Goal: Transaction & Acquisition: Book appointment/travel/reservation

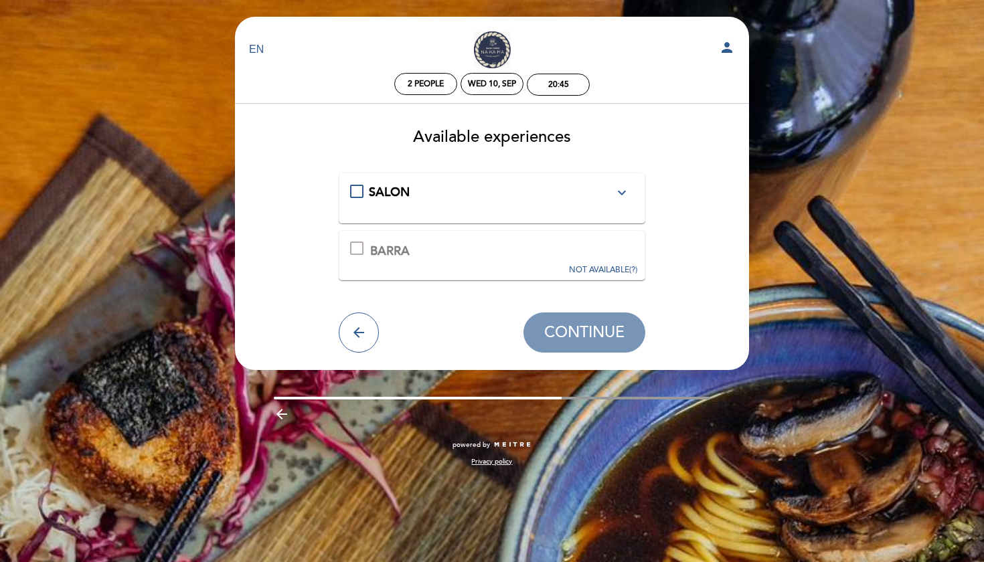
click at [355, 193] on div "SALON expand_more" at bounding box center [492, 192] width 284 height 17
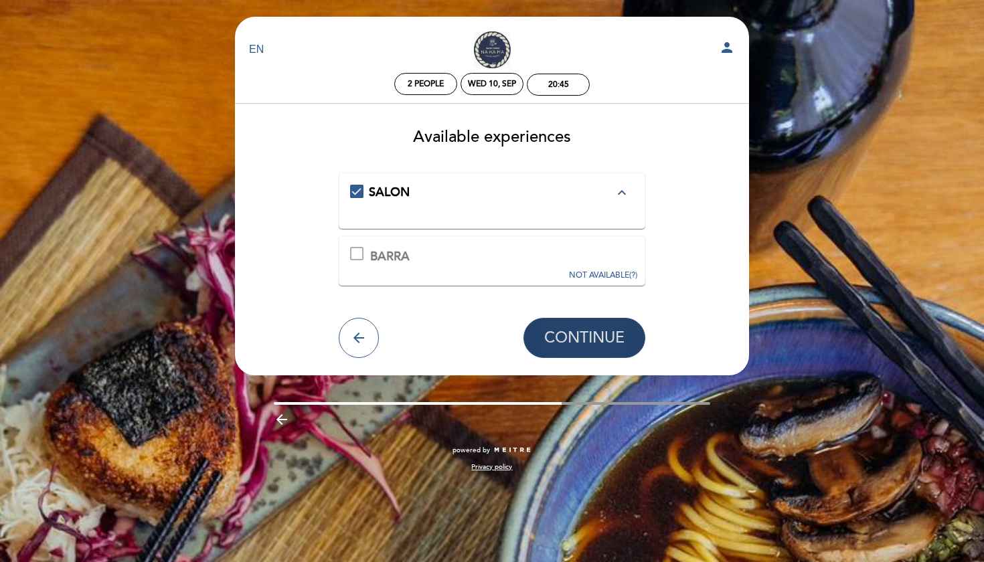
click at [565, 341] on span "CONTINUE" at bounding box center [584, 338] width 80 height 19
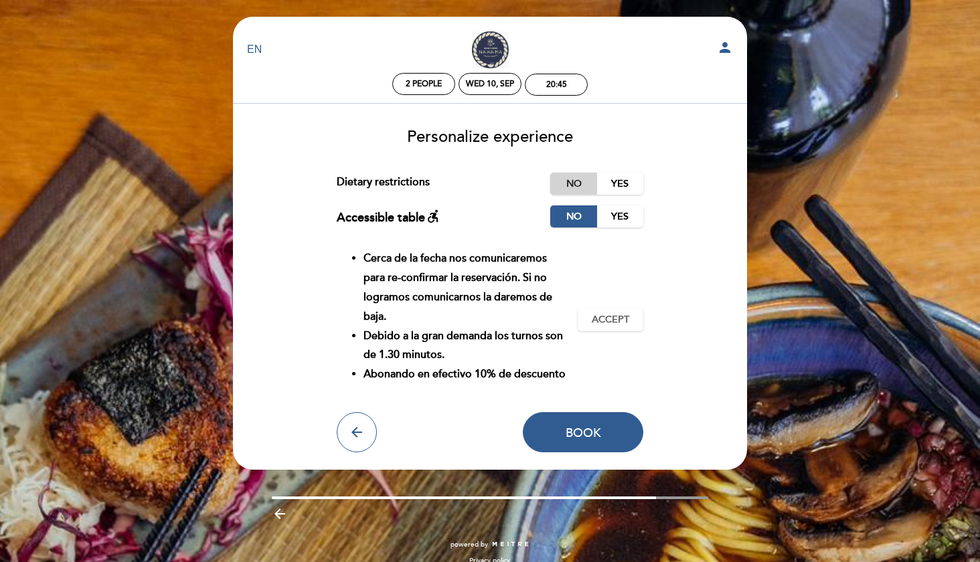
click at [577, 186] on label "No" at bounding box center [573, 184] width 47 height 22
click at [612, 327] on span "Accept" at bounding box center [609, 320] width 37 height 14
click at [608, 331] on button "Accept Accepted" at bounding box center [610, 319] width 66 height 23
click at [575, 452] on button "Book" at bounding box center [583, 432] width 120 height 40
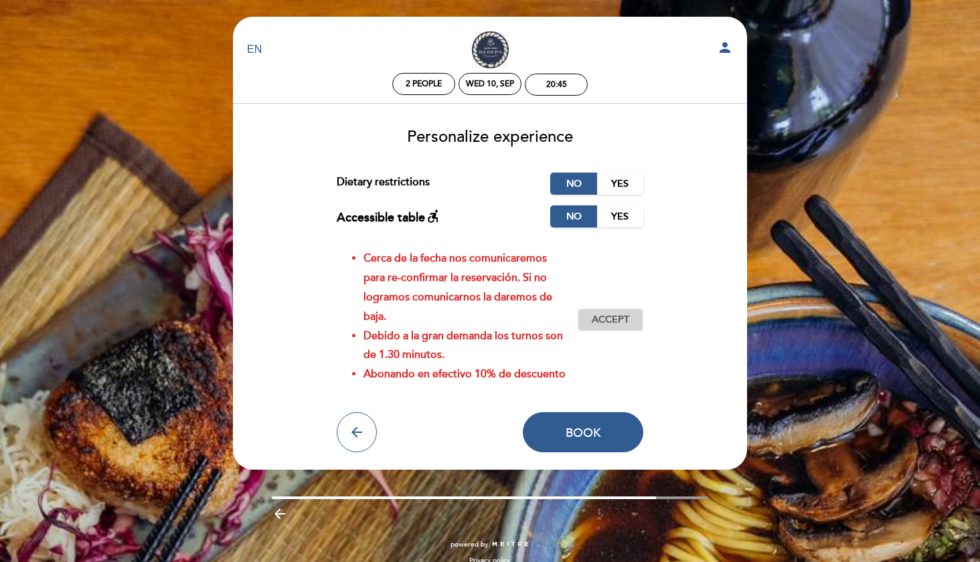
click at [612, 327] on span "Accept" at bounding box center [609, 320] width 37 height 14
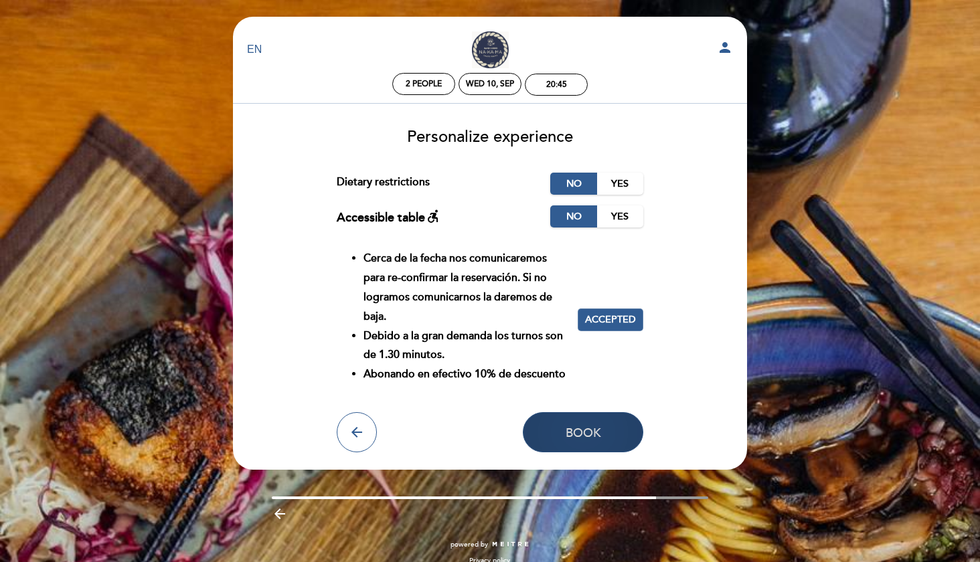
click at [579, 440] on span "Book" at bounding box center [582, 432] width 35 height 15
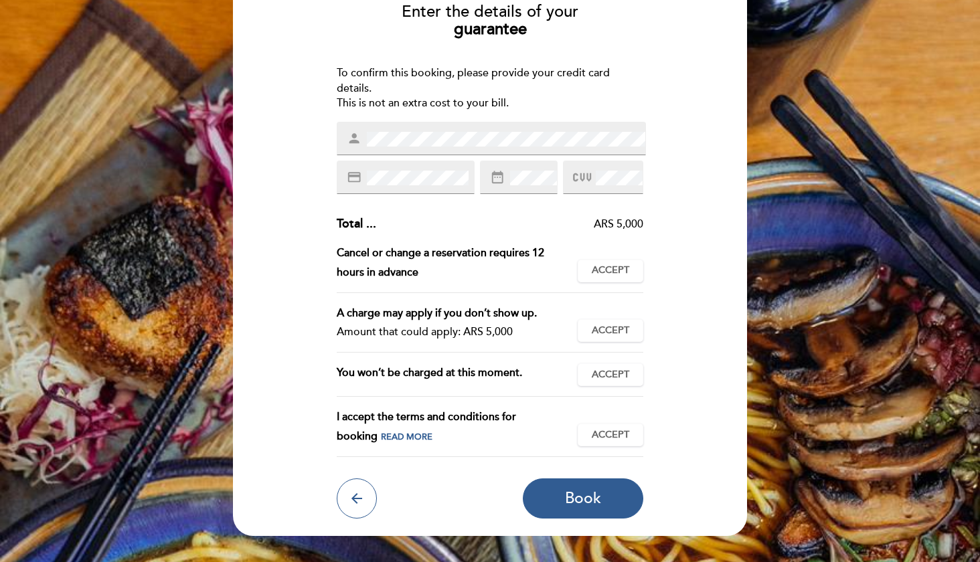
scroll to position [129, 0]
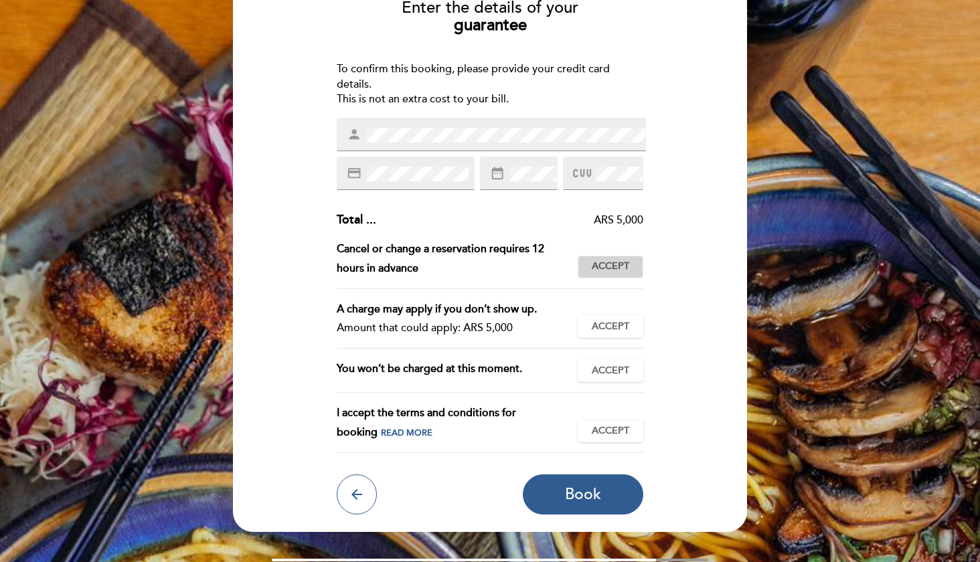
click at [595, 265] on span "Accept" at bounding box center [609, 267] width 37 height 14
click at [611, 320] on span "Accept" at bounding box center [609, 327] width 37 height 14
click at [613, 367] on span "Accept" at bounding box center [609, 371] width 37 height 14
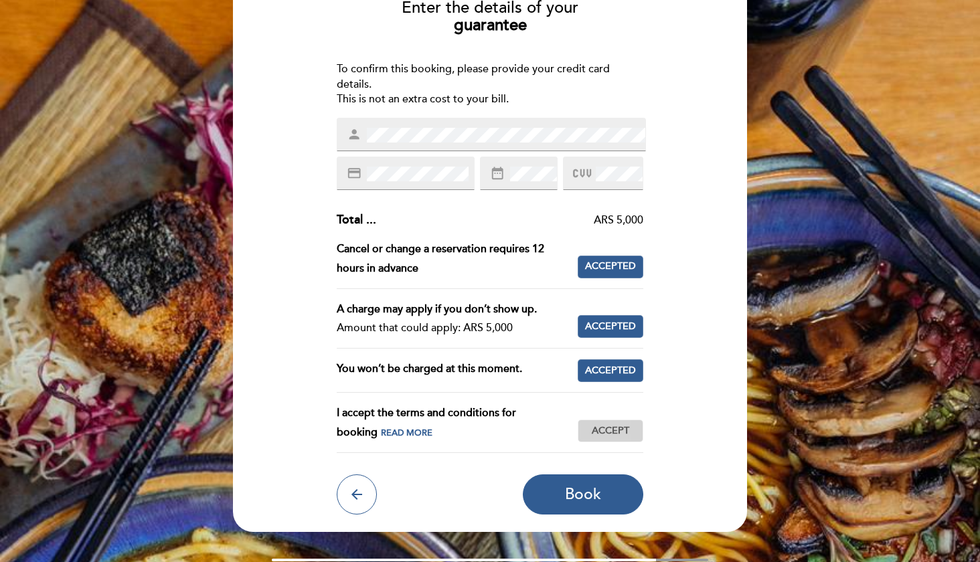
click at [605, 428] on span "Accept" at bounding box center [609, 431] width 37 height 14
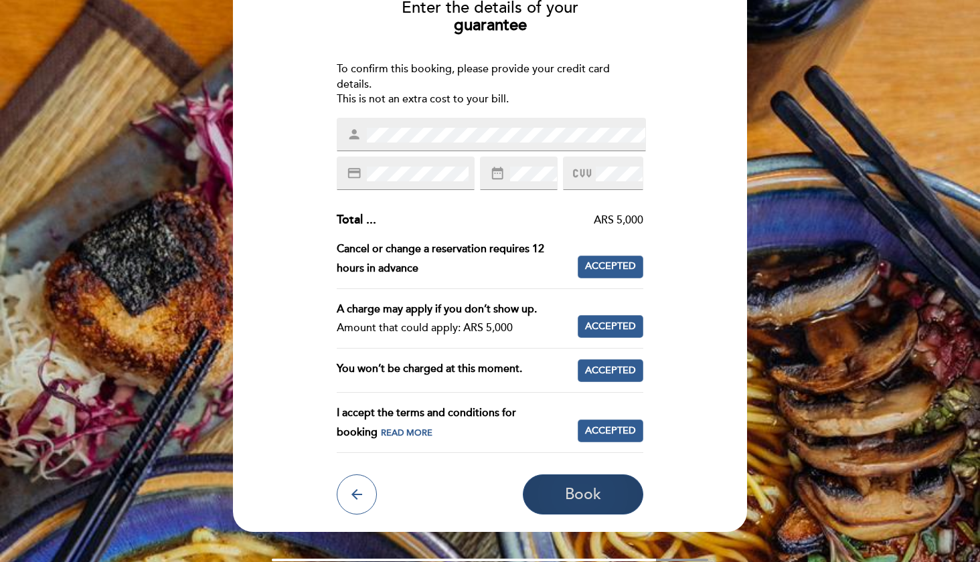
click at [587, 490] on span "Book" at bounding box center [583, 494] width 36 height 19
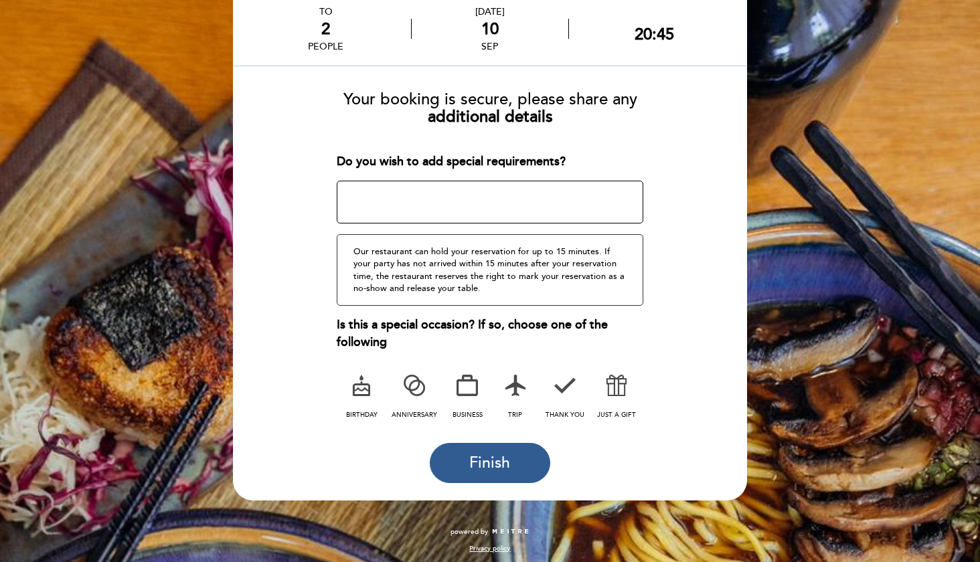
scroll to position [74, 0]
click at [617, 381] on icon at bounding box center [616, 386] width 35 height 35
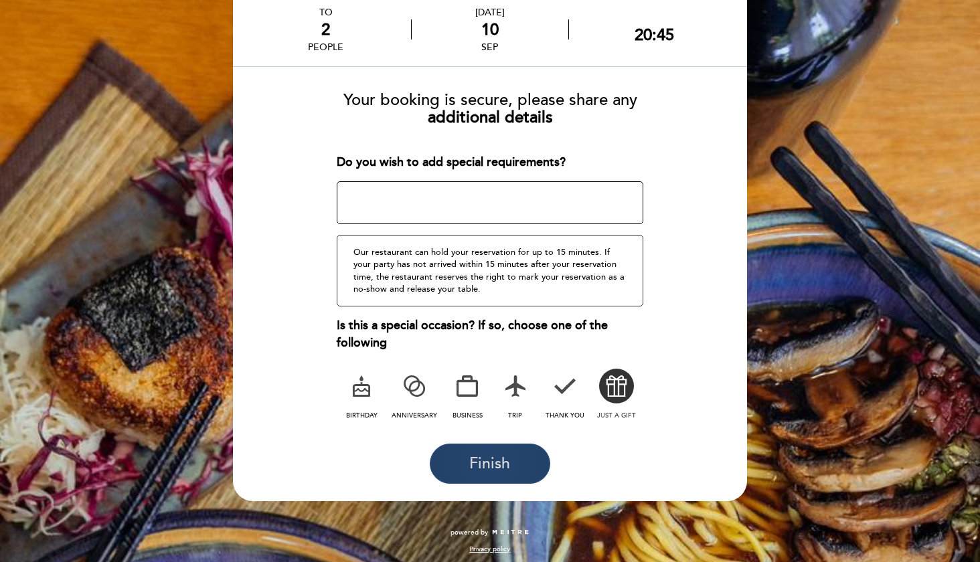
click at [496, 458] on span "Finish" at bounding box center [489, 463] width 41 height 19
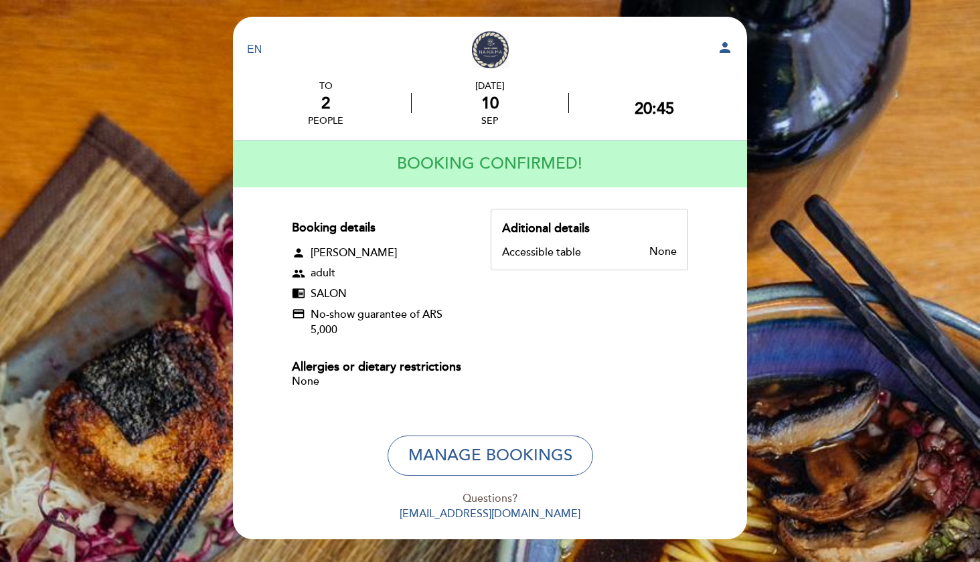
scroll to position [0, 0]
